Goal: Obtain resource: Download file/media

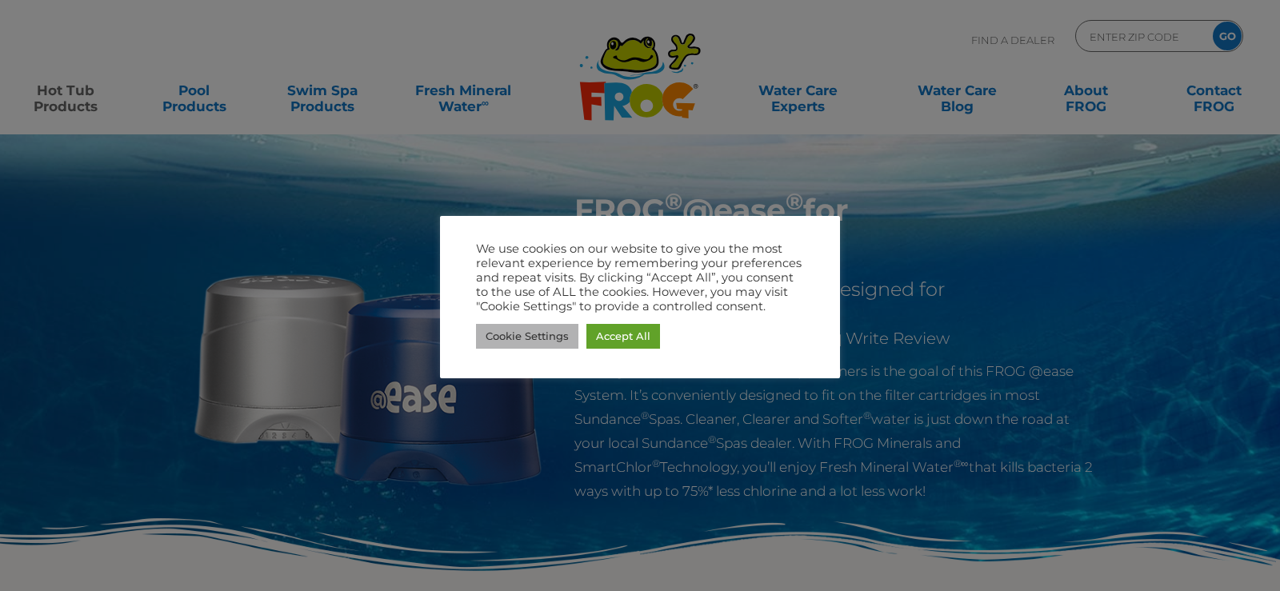
click at [541, 340] on link "Cookie Settings" at bounding box center [527, 336] width 102 height 25
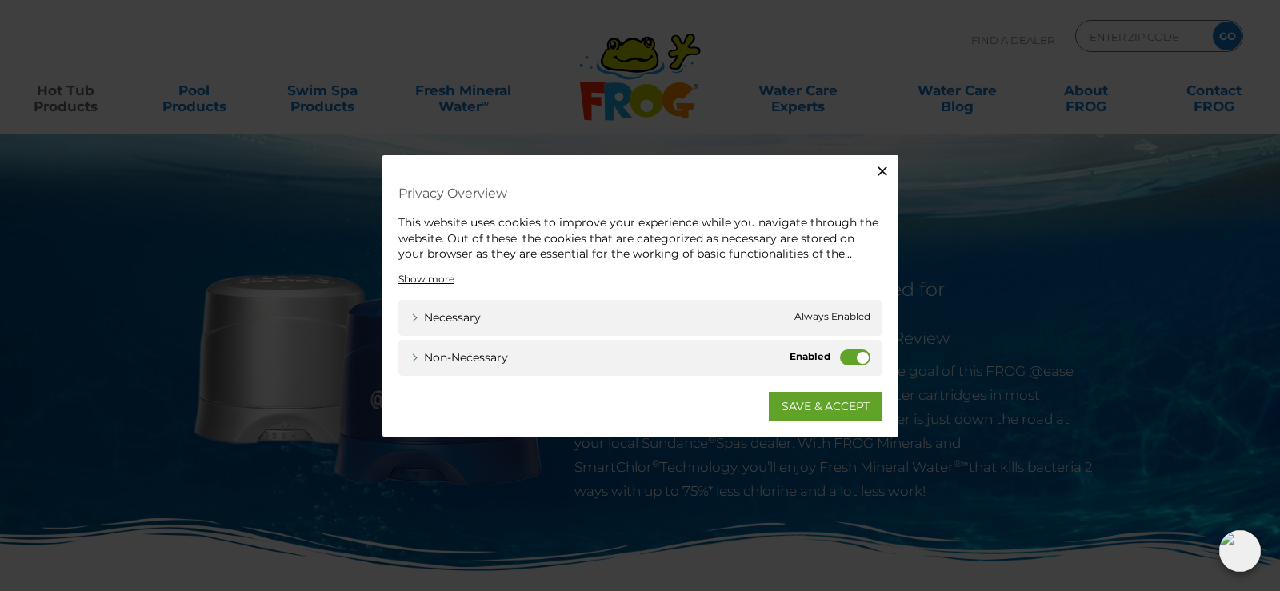
click at [860, 355] on label "Non-necessary" at bounding box center [855, 357] width 30 height 16
click at [0, 0] on input "Non-necessary" at bounding box center [0, 0] width 0 height 0
click at [840, 406] on link "SAVE & ACCEPT" at bounding box center [826, 405] width 114 height 29
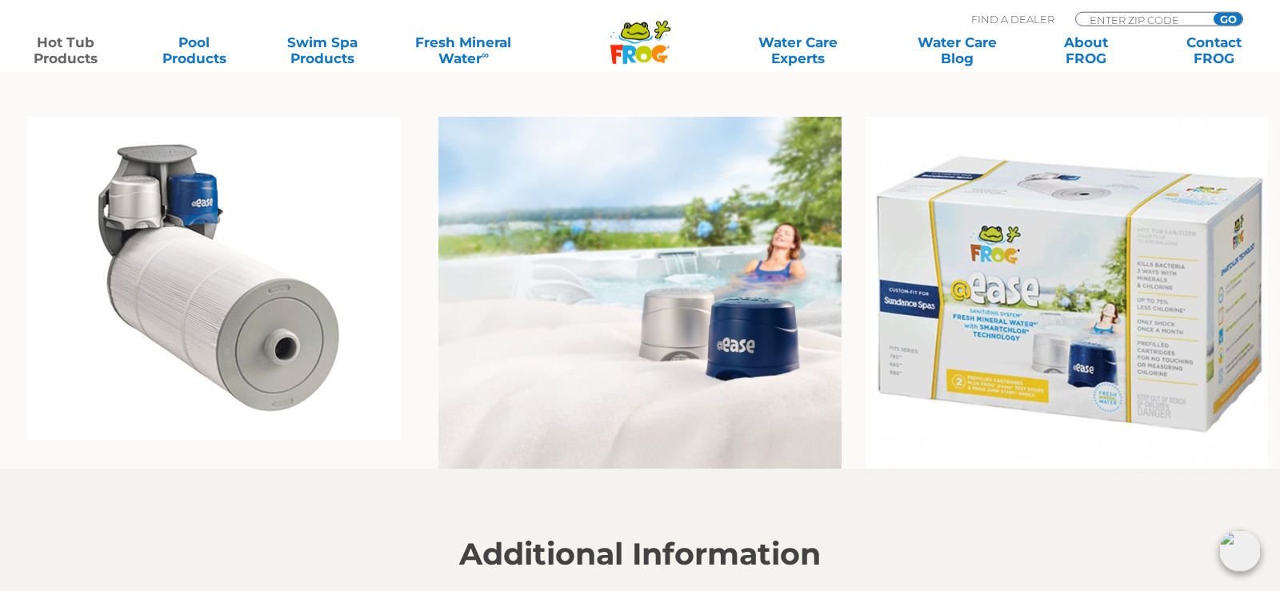
scroll to position [1224, 0]
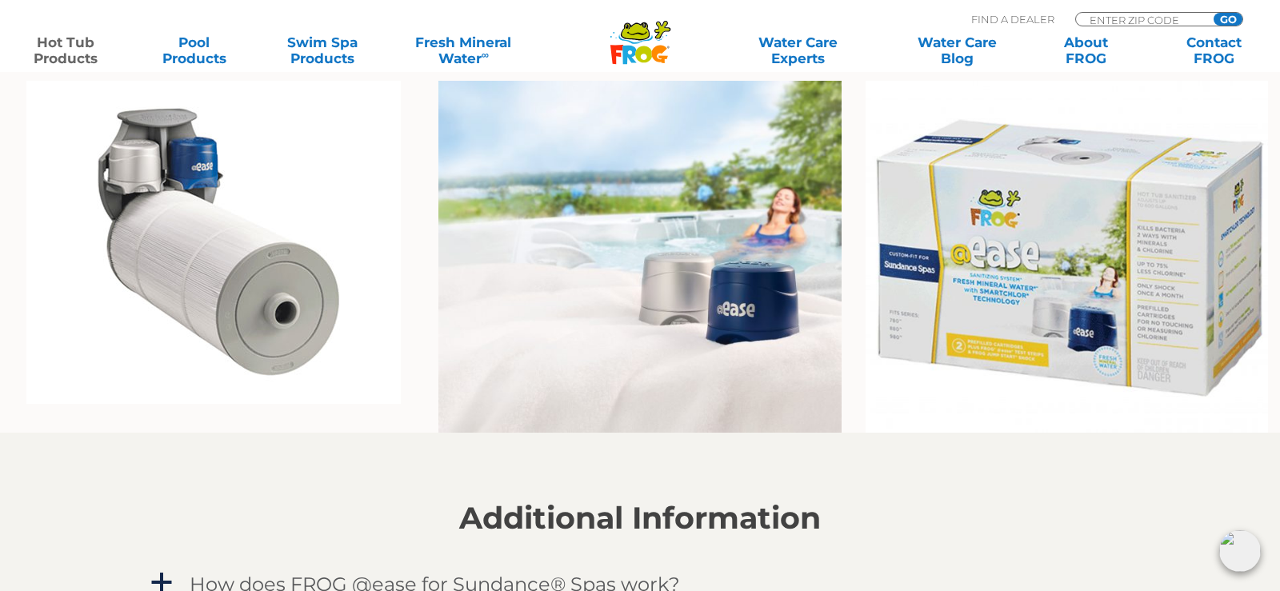
click at [166, 168] on img at bounding box center [213, 242] width 374 height 323
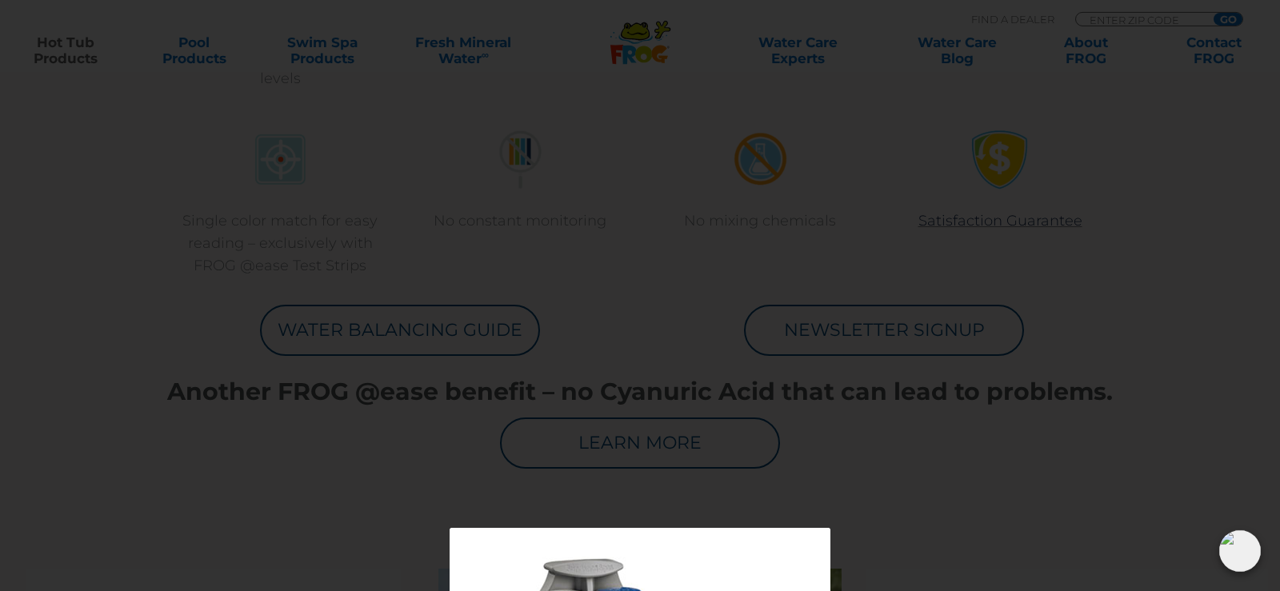
scroll to position [734, 0]
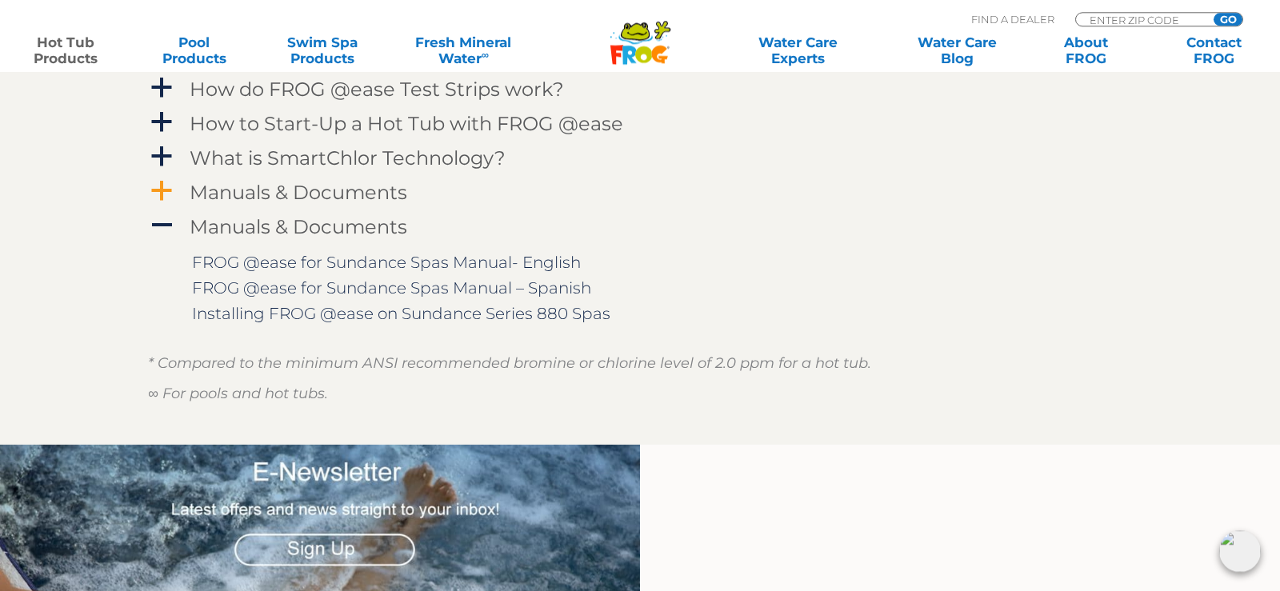
scroll to position [1713, 0]
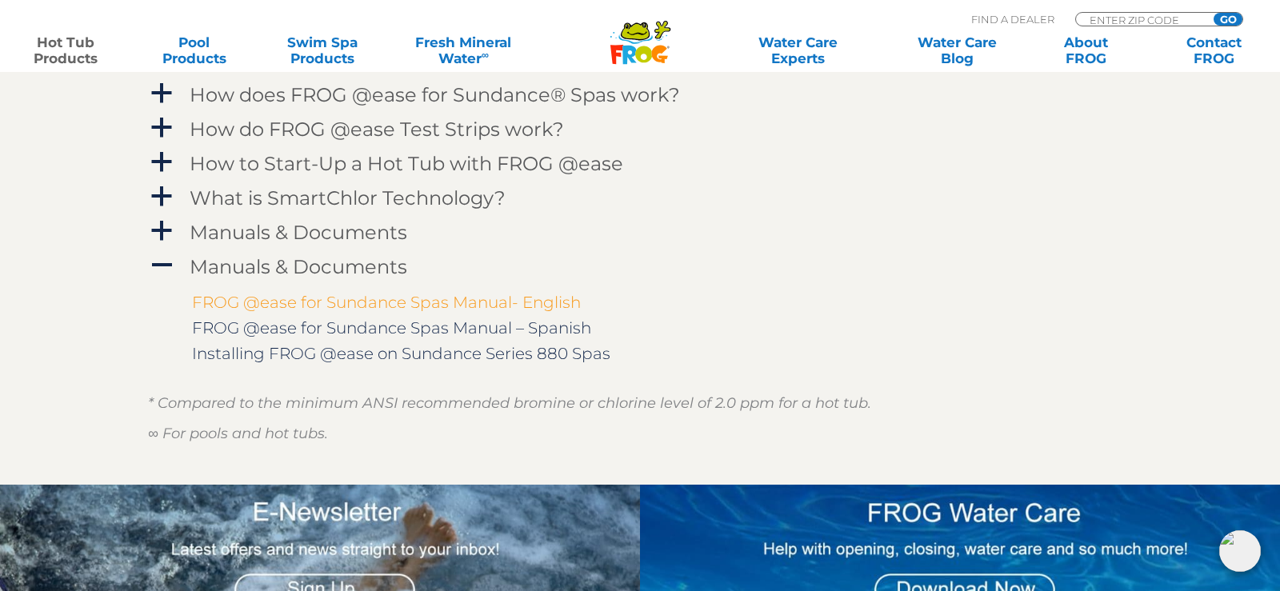
click at [434, 301] on link "FROG @ease for Sundance Spas Manual- English" at bounding box center [386, 302] width 389 height 19
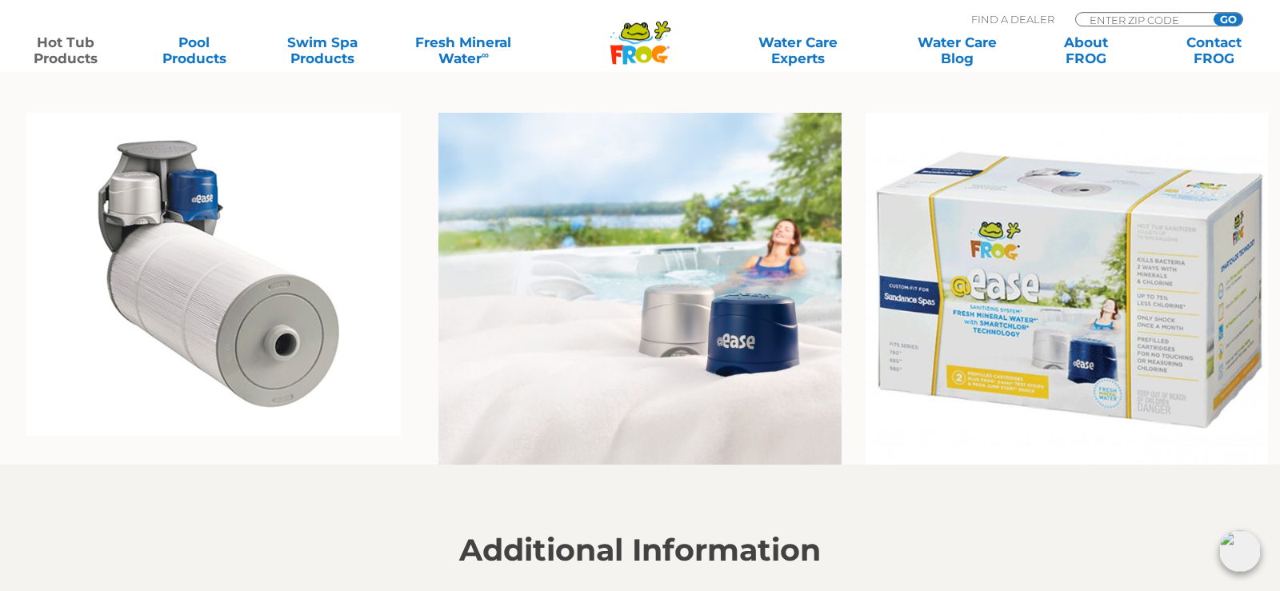
scroll to position [1224, 0]
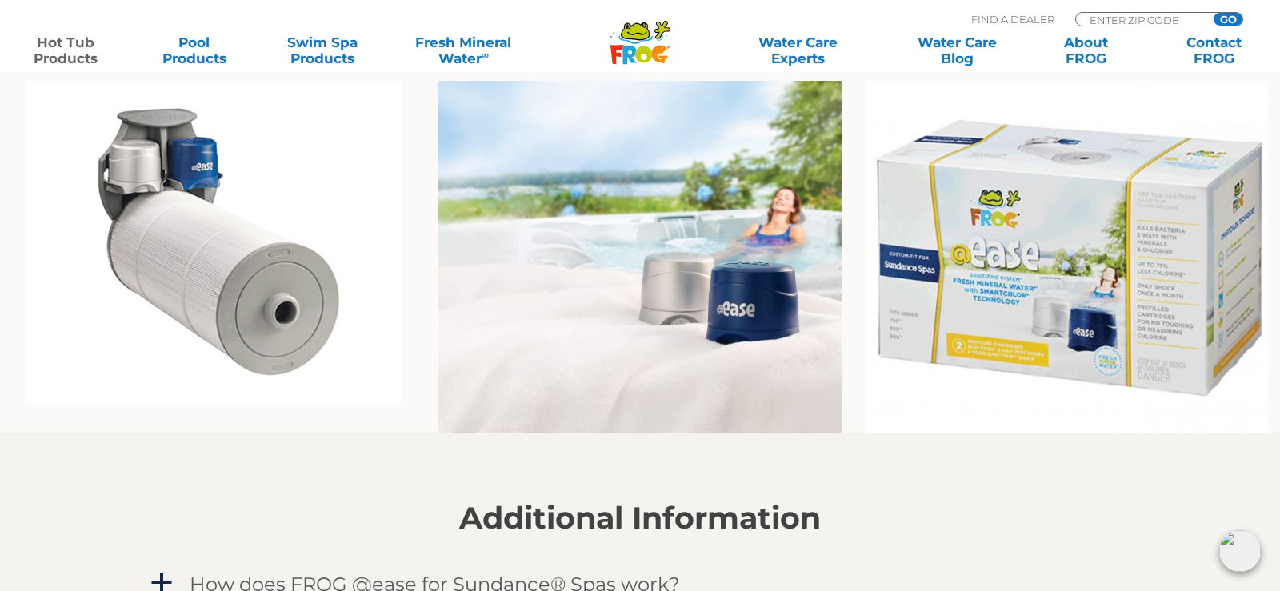
click at [614, 248] on img at bounding box center [639, 257] width 402 height 353
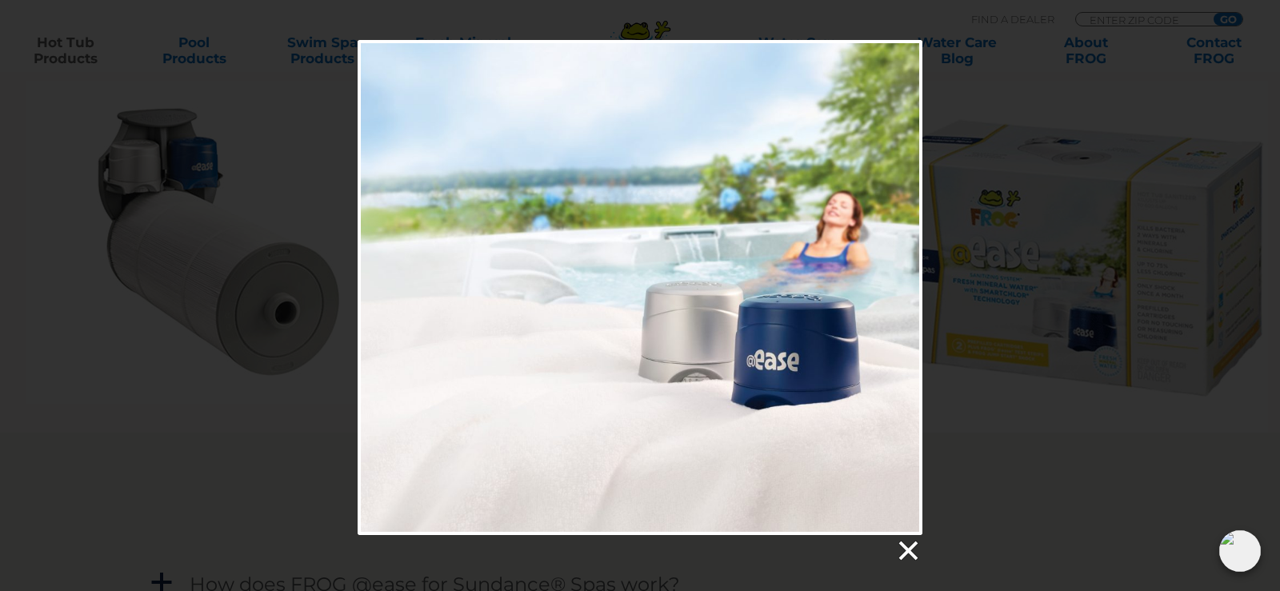
click at [914, 553] on link at bounding box center [907, 551] width 24 height 24
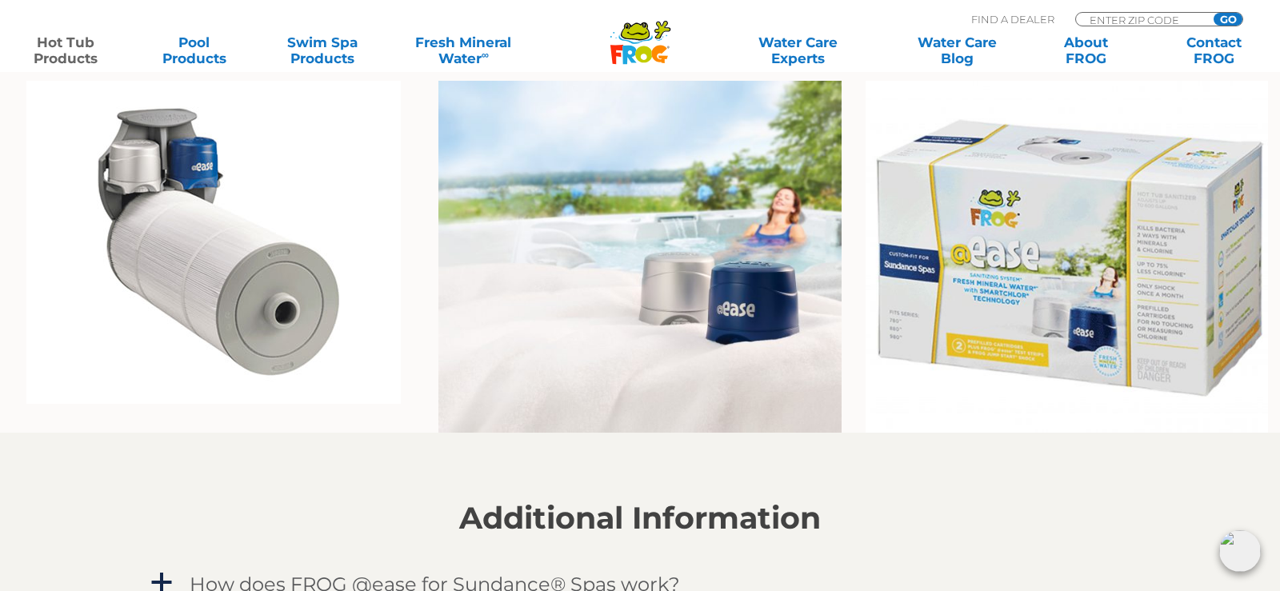
click at [972, 327] on img at bounding box center [1066, 257] width 402 height 353
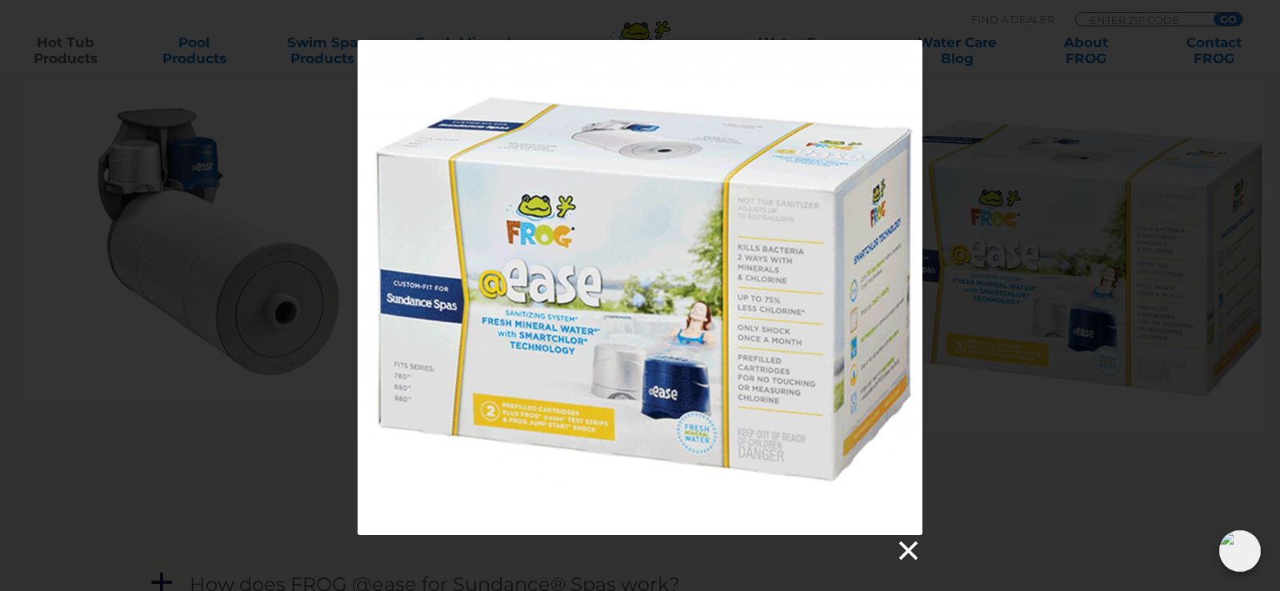
click at [904, 552] on link at bounding box center [907, 551] width 24 height 24
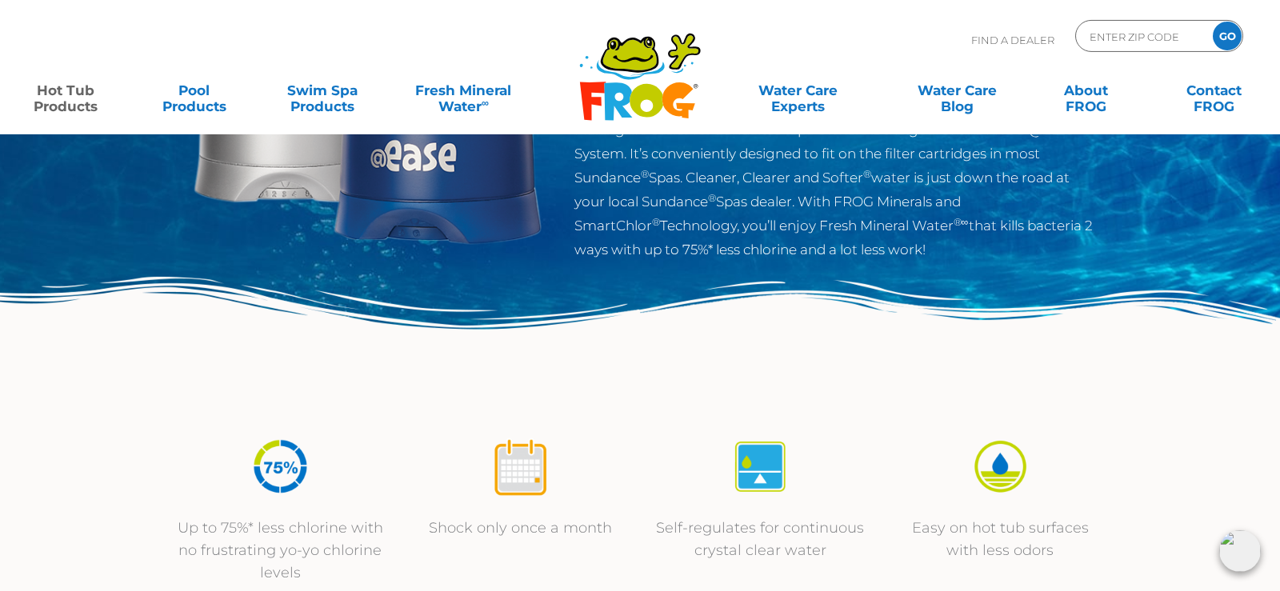
scroll to position [0, 0]
